Goal: Find specific page/section: Find specific page/section

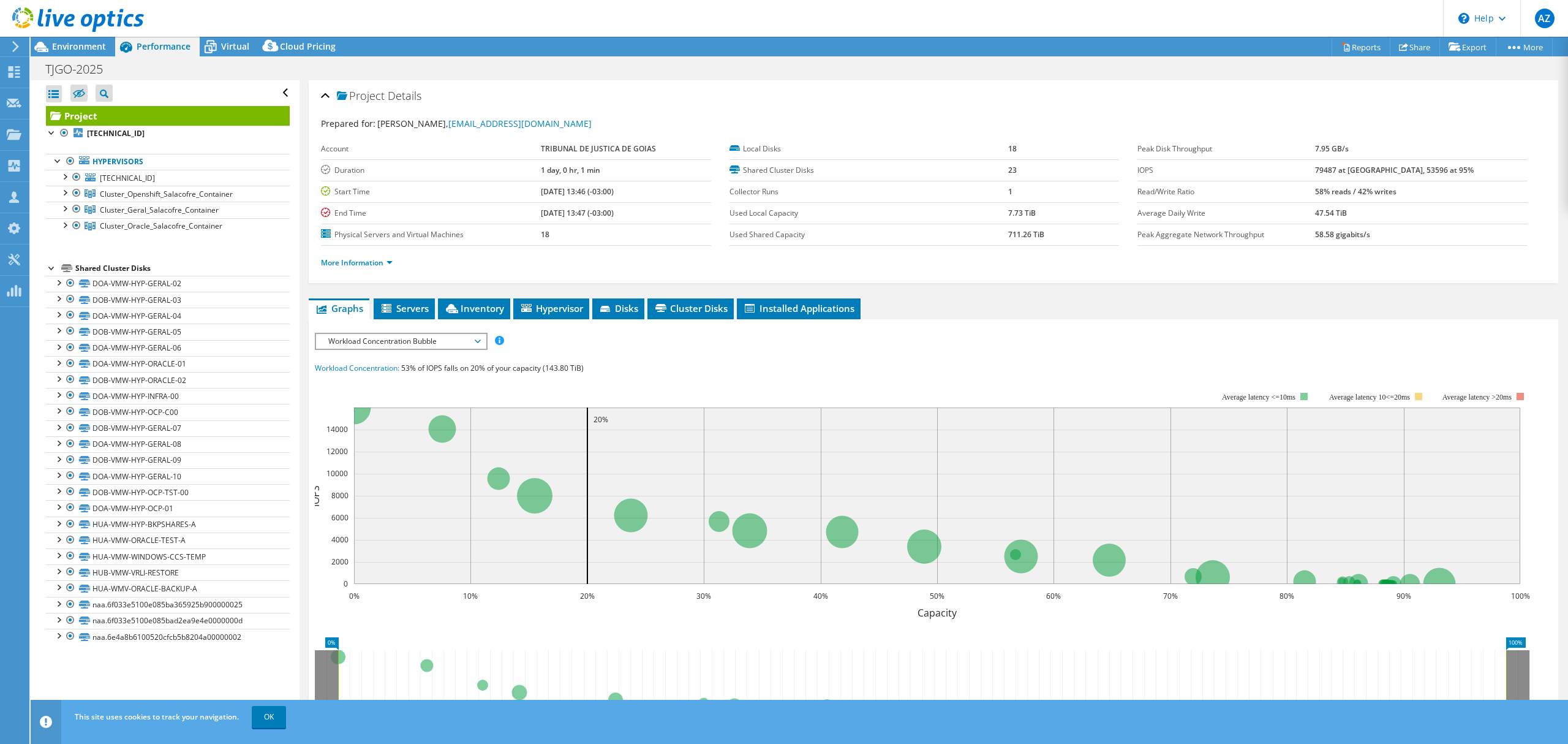
select select "USD"
click at [16, 130] on icon at bounding box center [14, 134] width 15 height 11
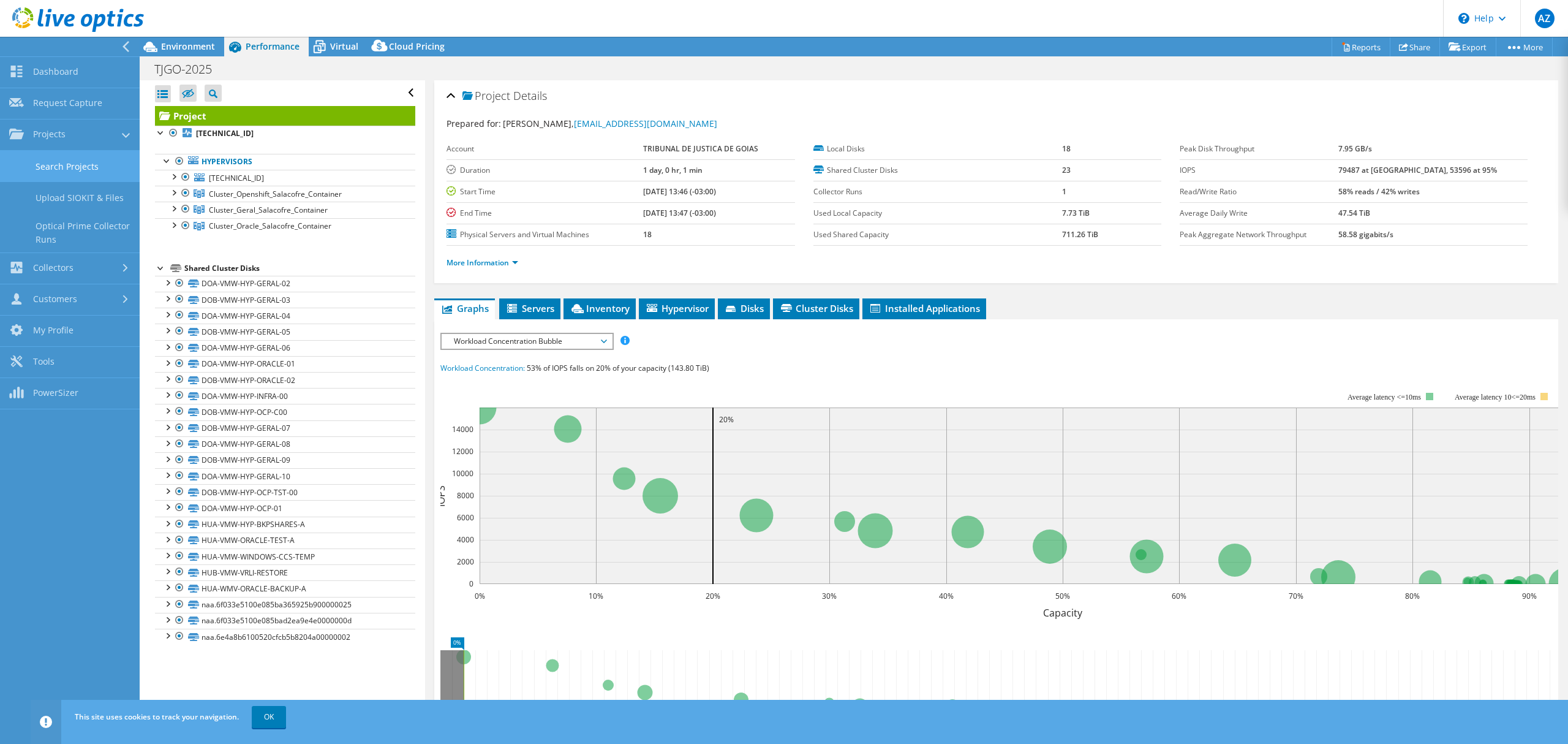
click at [85, 170] on link "Search Projects" at bounding box center [70, 166] width 140 height 31
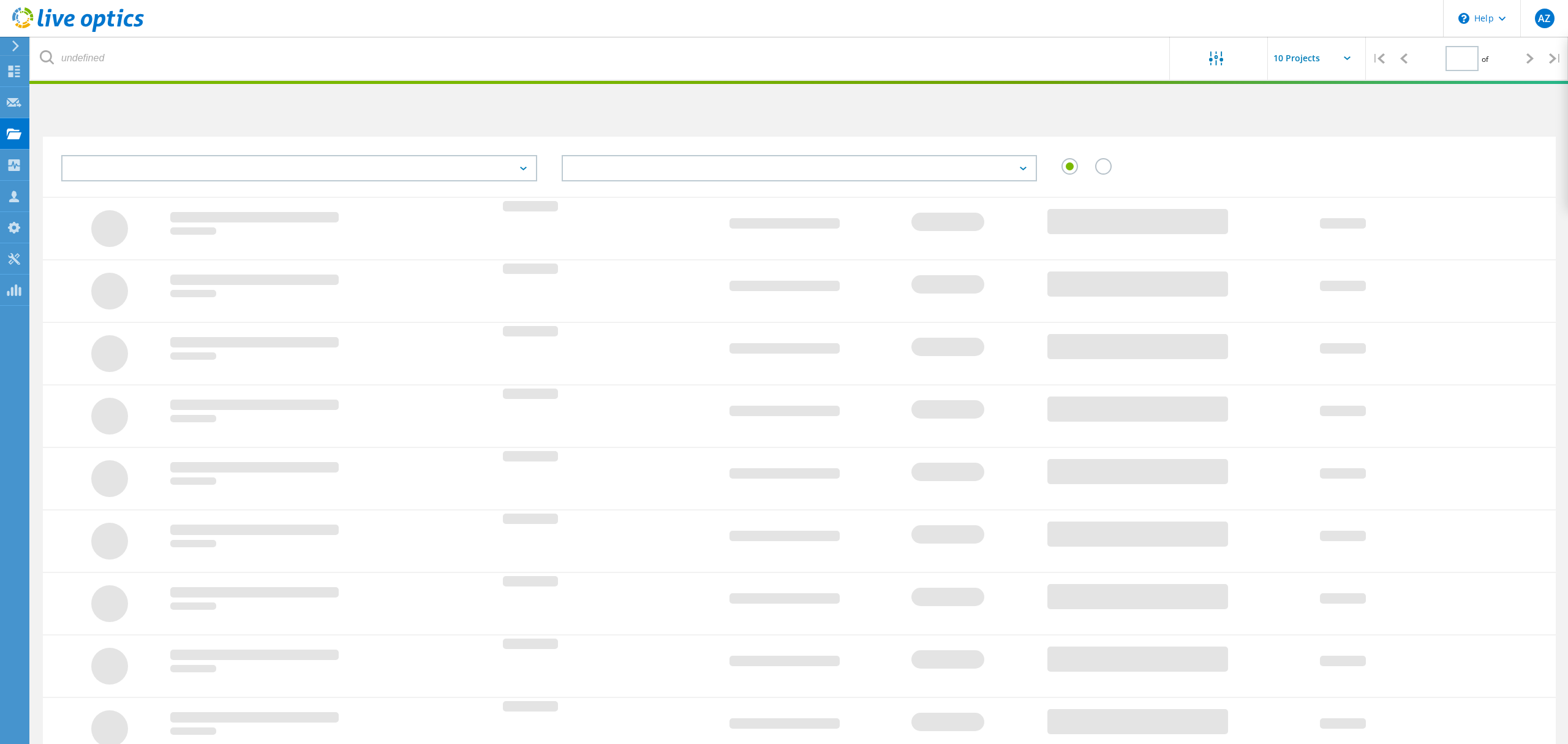
type input "1"
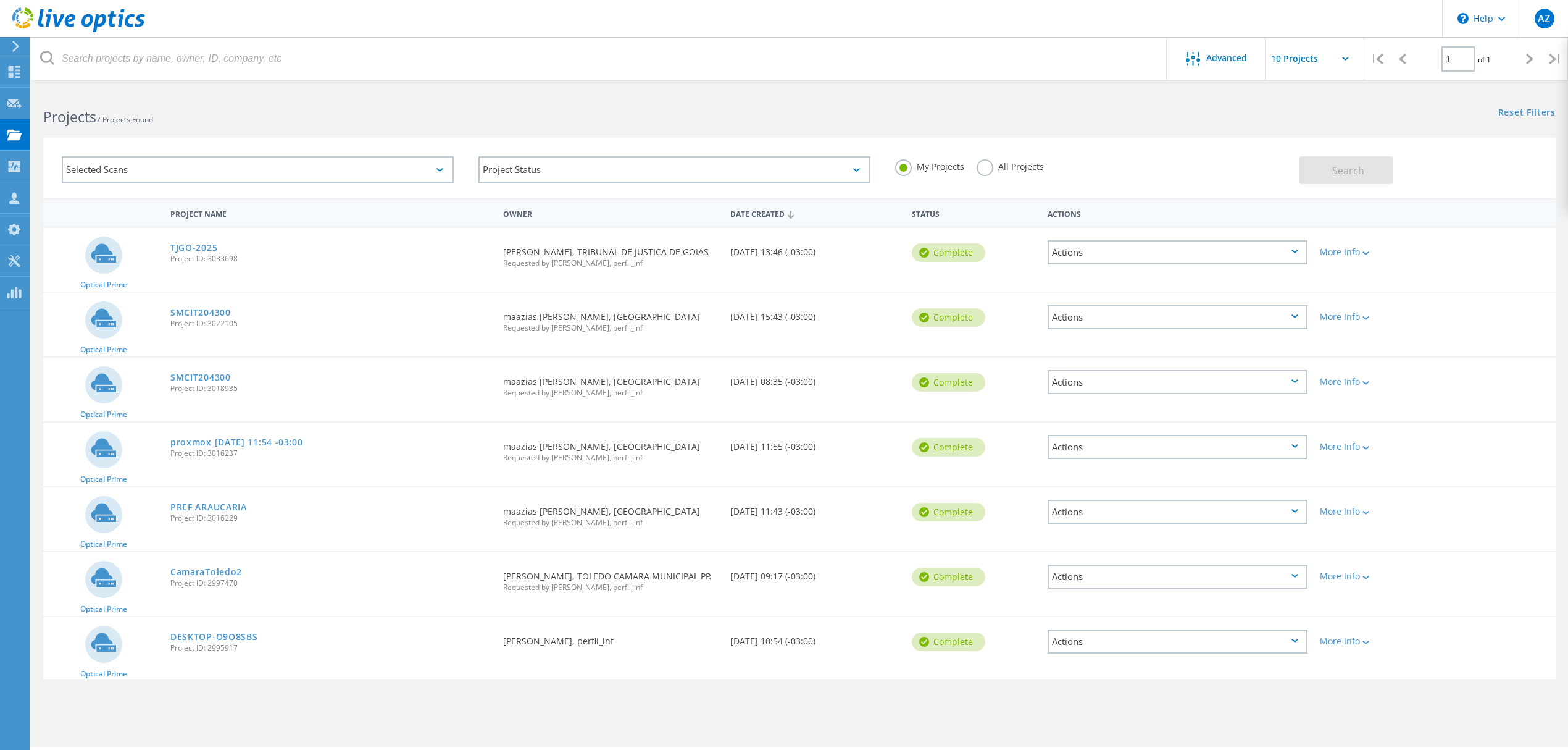
click at [981, 169] on label "All Projects" at bounding box center [1010, 165] width 67 height 11
click at [0, 0] on input "All Projects" at bounding box center [0, 0] width 0 height 0
click at [1337, 169] on span "Search" at bounding box center [1349, 170] width 32 height 13
